Goal: Task Accomplishment & Management: Manage account settings

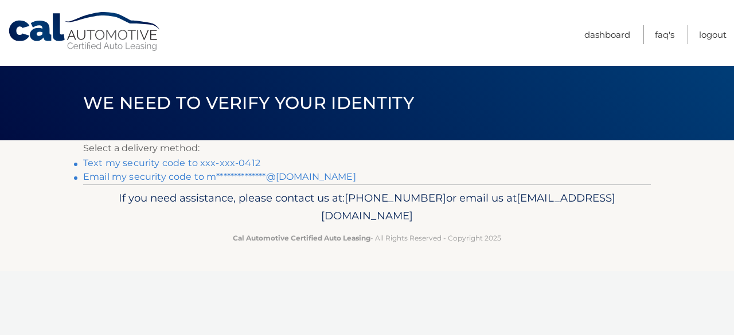
click at [183, 160] on link "Text my security code to xxx-xxx-0412" at bounding box center [171, 163] width 177 height 11
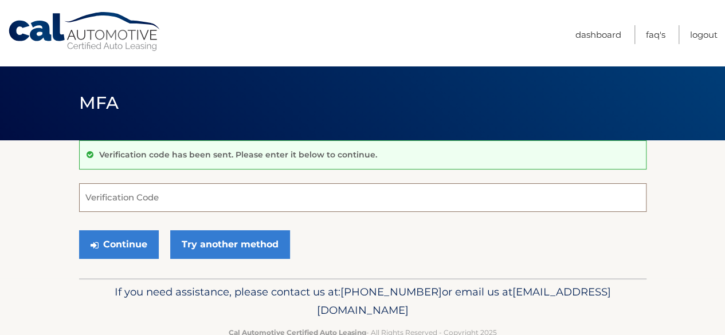
click at [168, 198] on input "Verification Code" at bounding box center [362, 197] width 567 height 29
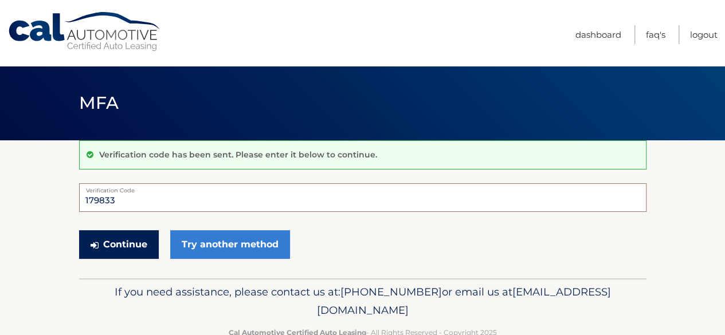
type input "179833"
click at [132, 239] on button "Continue" at bounding box center [119, 244] width 80 height 29
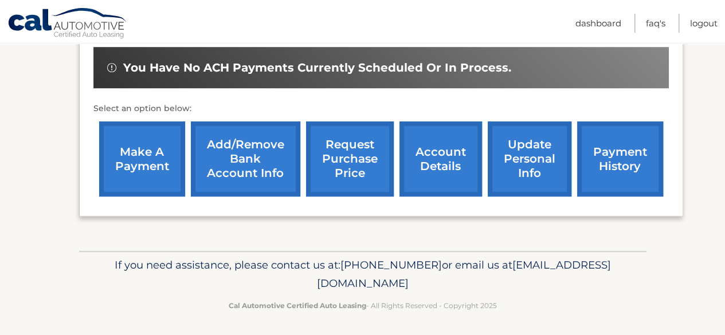
scroll to position [358, 0]
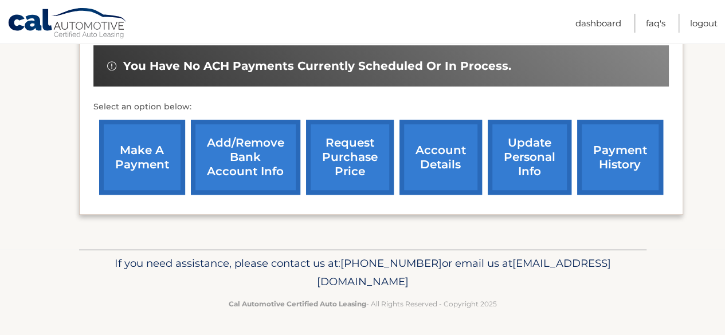
click at [140, 172] on link "make a payment" at bounding box center [142, 157] width 86 height 75
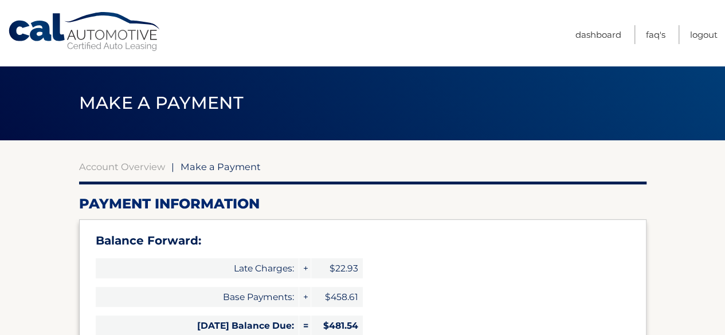
select select "Y2ZmYjQyZjgtZWRhNC00MjA2LTllMDYtZTA3YjQwYmVjMjA1"
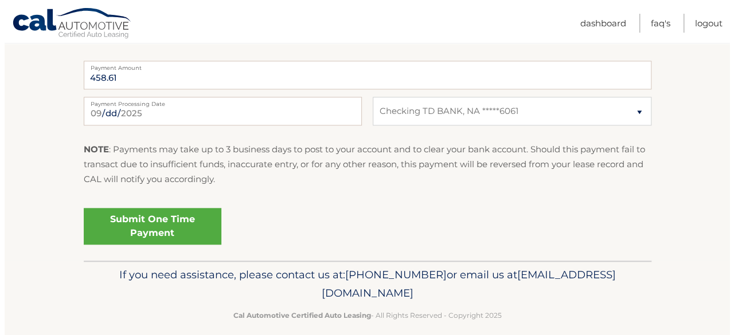
scroll to position [560, 0]
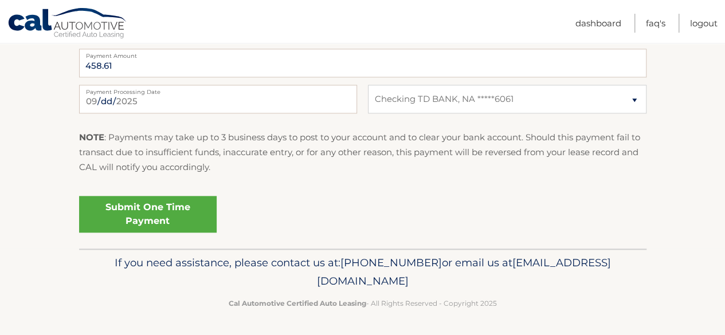
click at [166, 207] on link "Submit One Time Payment" at bounding box center [148, 214] width 138 height 37
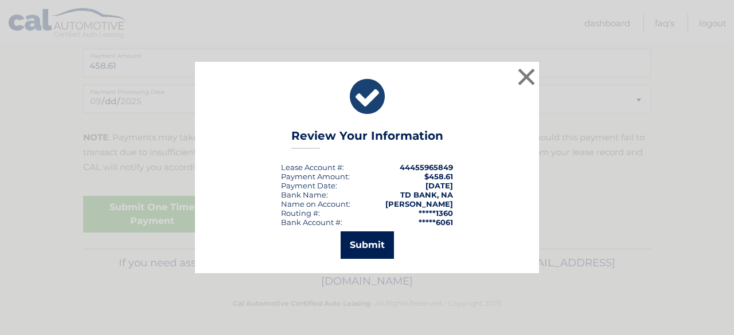
click at [373, 247] on button "Submit" at bounding box center [366, 246] width 53 height 28
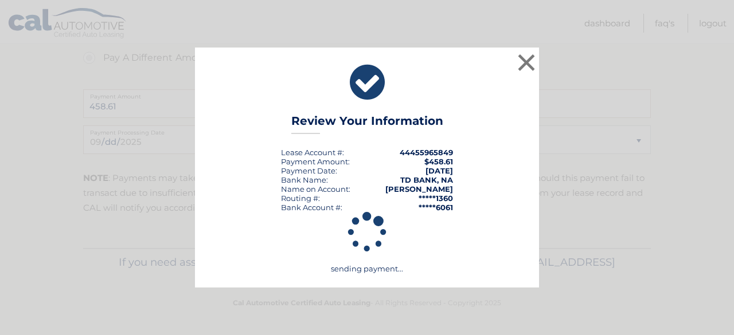
scroll to position [519, 0]
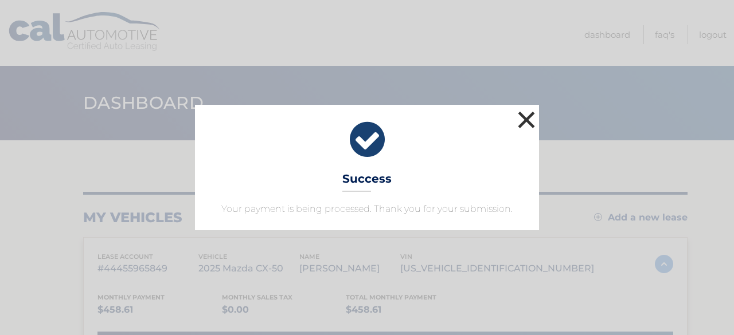
click at [524, 119] on button "×" at bounding box center [526, 119] width 23 height 23
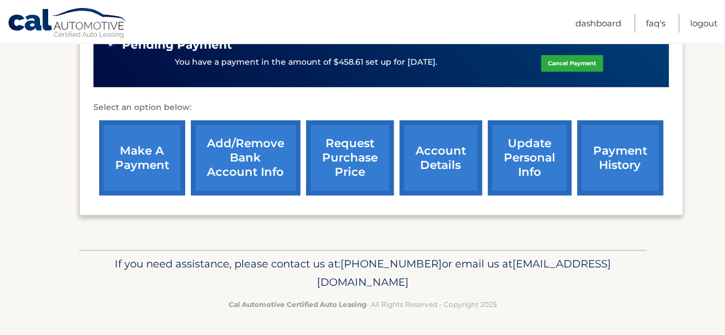
scroll to position [380, 0]
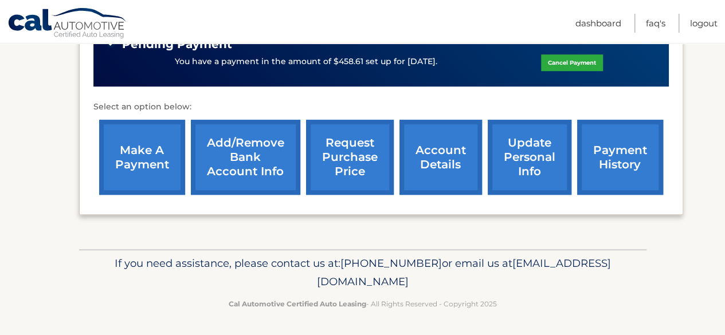
click at [437, 157] on link "account details" at bounding box center [440, 157] width 83 height 75
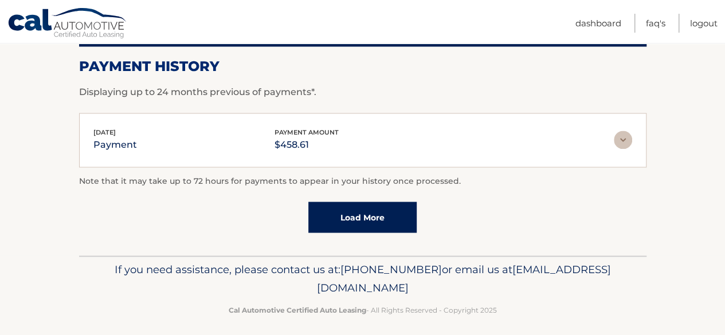
scroll to position [934, 0]
